Goal: Transaction & Acquisition: Purchase product/service

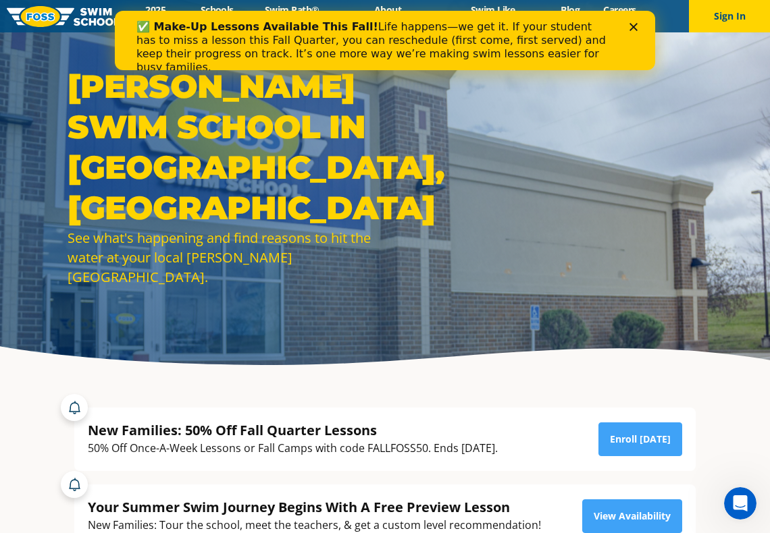
click at [633, 29] on icon "Close" at bounding box center [633, 27] width 8 height 8
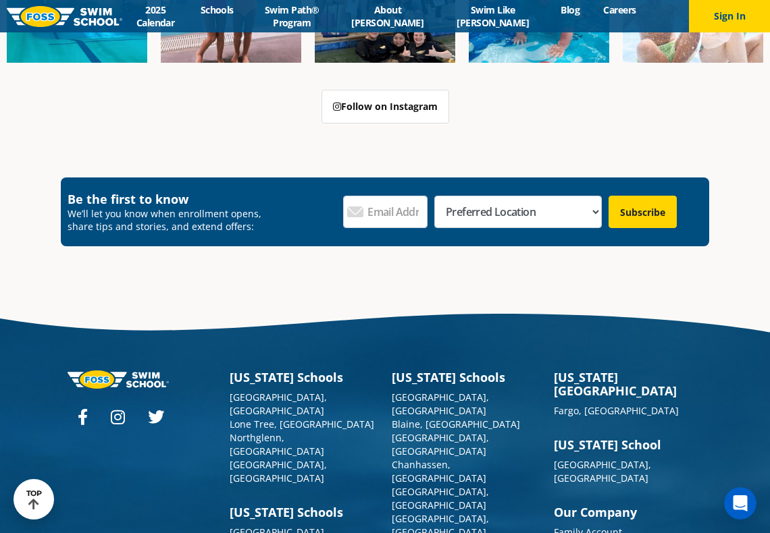
scroll to position [4677, 0]
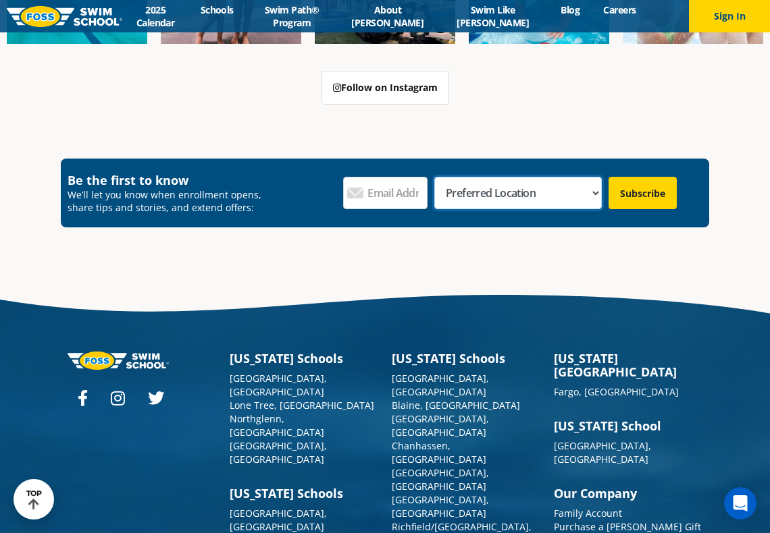
click at [593, 177] on select "Preferred Location Ankeny, IA Ballwin, MO Blaine, MN Burnsville, MN Ballwin, MO…" at bounding box center [517, 193] width 167 height 32
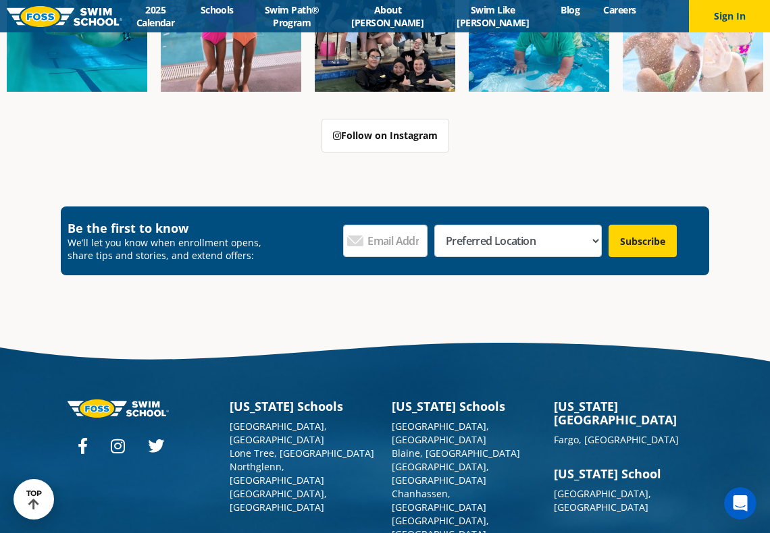
scroll to position [4781, 0]
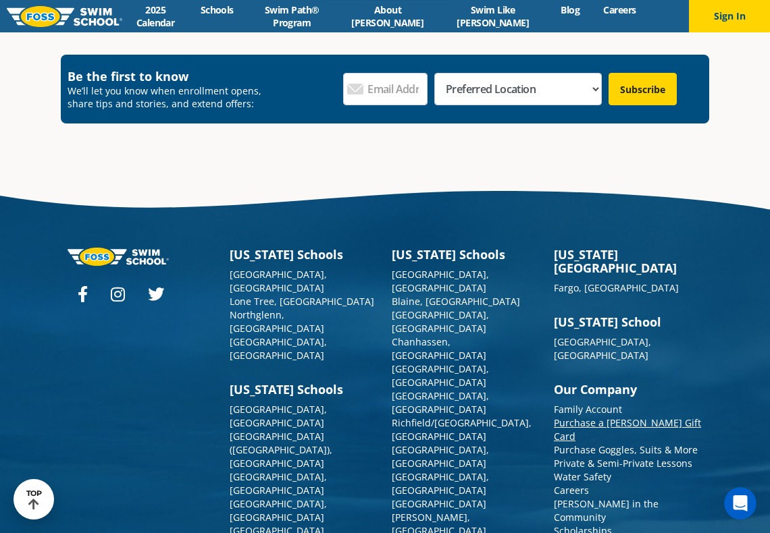
click at [614, 417] on link "Purchase a [PERSON_NAME] Gift Card" at bounding box center [627, 430] width 147 height 26
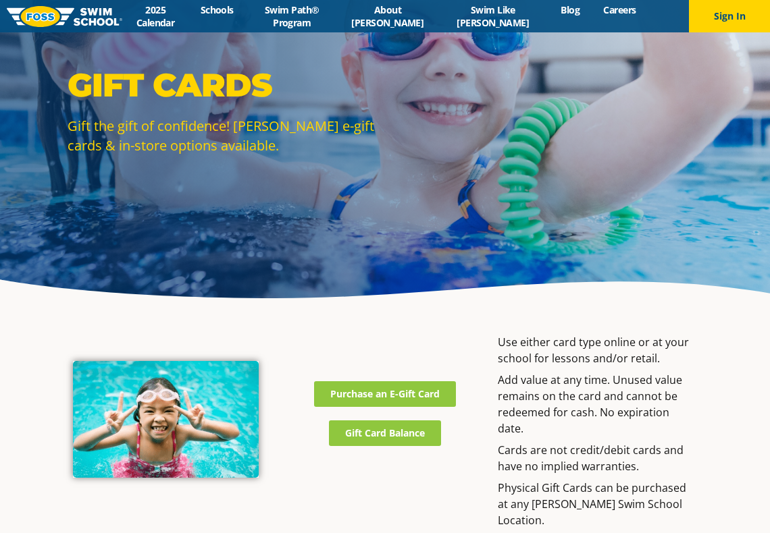
scroll to position [203, 0]
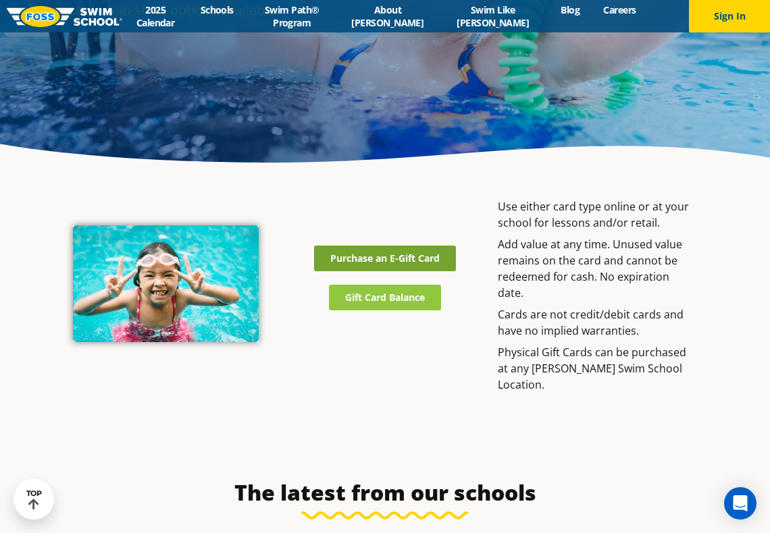
click at [390, 259] on span "Purchase an E-Gift Card" at bounding box center [384, 258] width 109 height 9
